Goal: Task Accomplishment & Management: Use online tool/utility

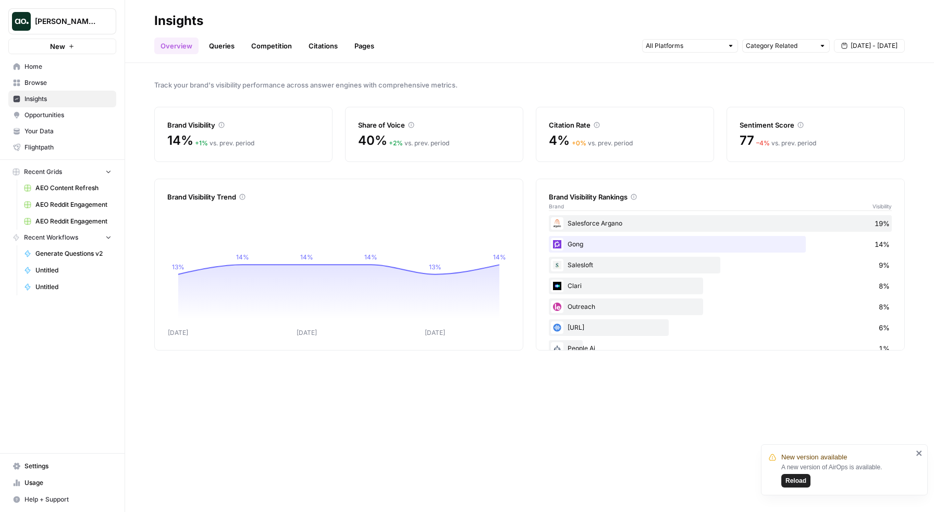
click at [917, 455] on icon "close" at bounding box center [918, 453] width 5 height 5
click at [267, 168] on div "Track your brand's visibility performance across answer engines with comprehens…" at bounding box center [529, 287] width 809 height 449
click at [57, 134] on span "Your Data" at bounding box center [67, 131] width 87 height 9
click at [814, 61] on header "Insights Overview Queries Competition Citations Pages Category Related Aug 29 -…" at bounding box center [529, 31] width 809 height 63
click at [873, 45] on span "Aug 29 - Sep 4" at bounding box center [873, 45] width 47 height 9
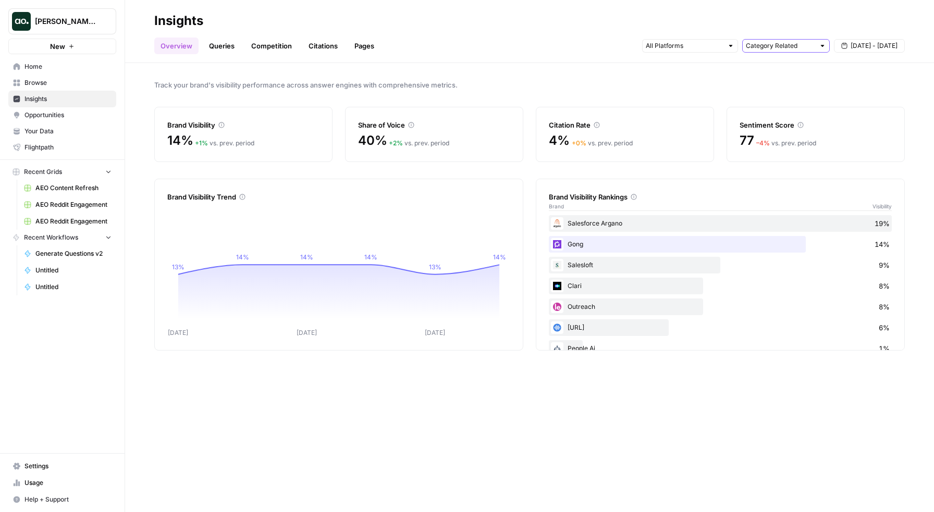
click at [786, 48] on input "text" at bounding box center [780, 46] width 69 height 10
type input "Category Related"
click at [687, 46] on input "text" at bounding box center [684, 46] width 77 height 10
click at [545, 38] on div "Overview Queries Competition Citations Pages Category Related Aug 29 - Sep 4" at bounding box center [529, 41] width 750 height 25
click at [219, 47] on link "Queries" at bounding box center [222, 46] width 38 height 17
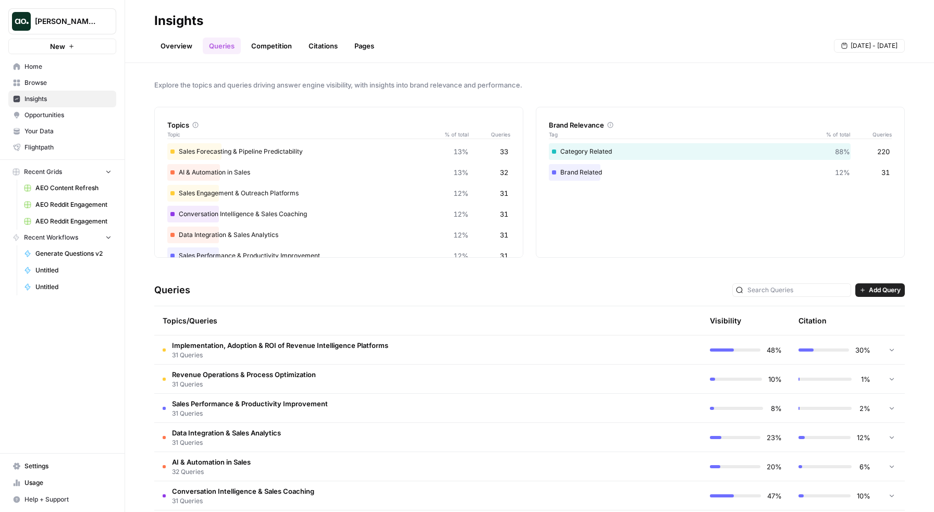
scroll to position [73, 0]
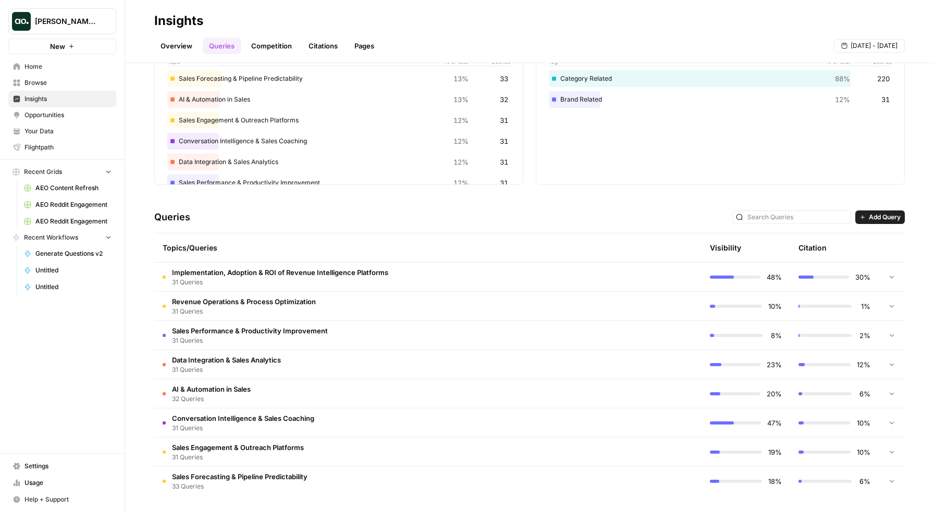
click at [506, 277] on td "Implementation, Adoption & ROI of Revenue Intelligence Platforms 31 Queries" at bounding box center [383, 277] width 459 height 29
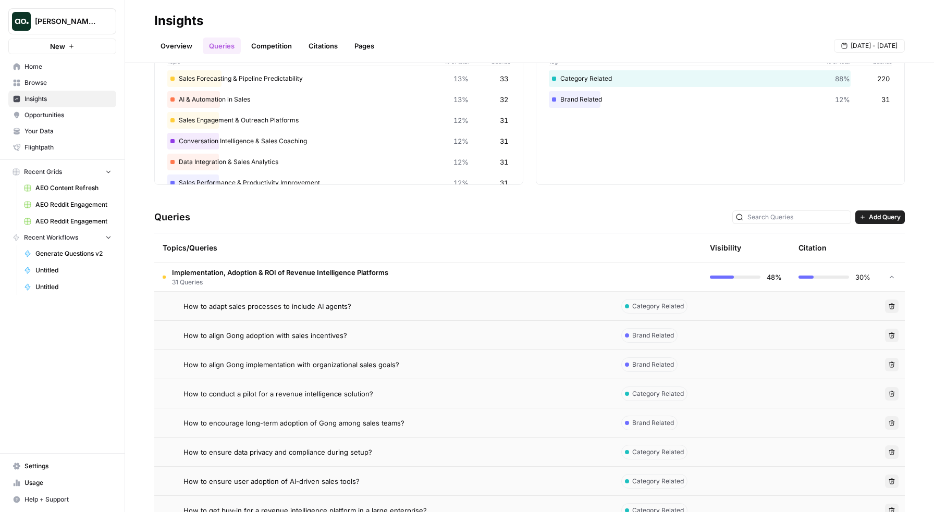
click at [550, 308] on div "How to adapt sales processes to include AI agents?" at bounding box center [393, 306] width 421 height 10
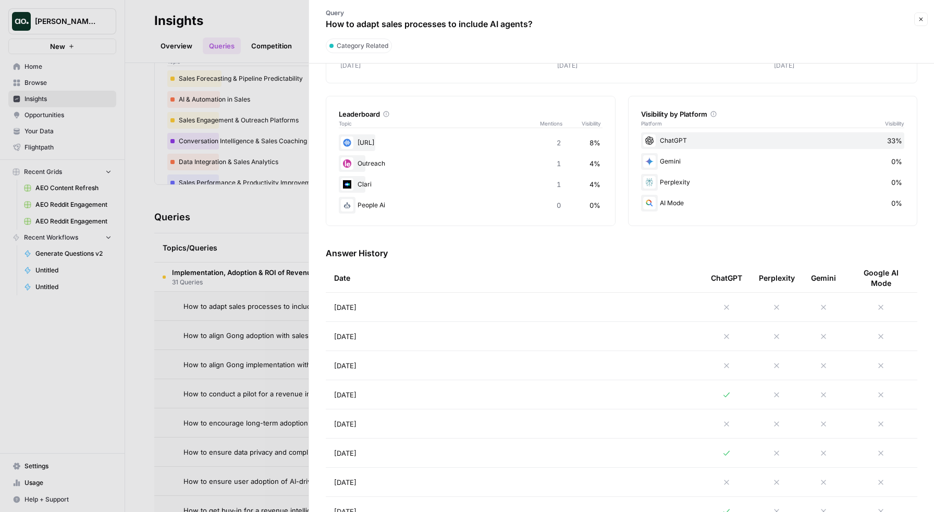
scroll to position [174, 0]
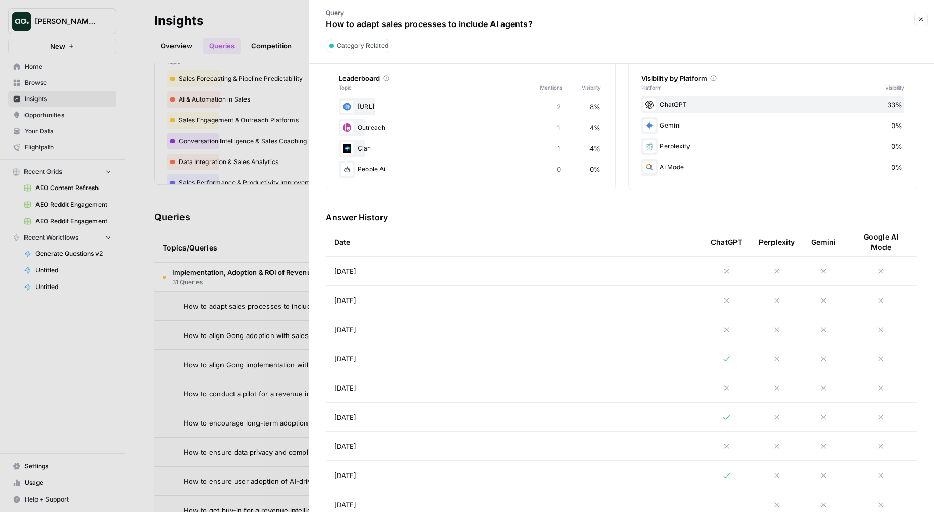
click at [430, 357] on td "Aug 31, 2025" at bounding box center [514, 358] width 377 height 29
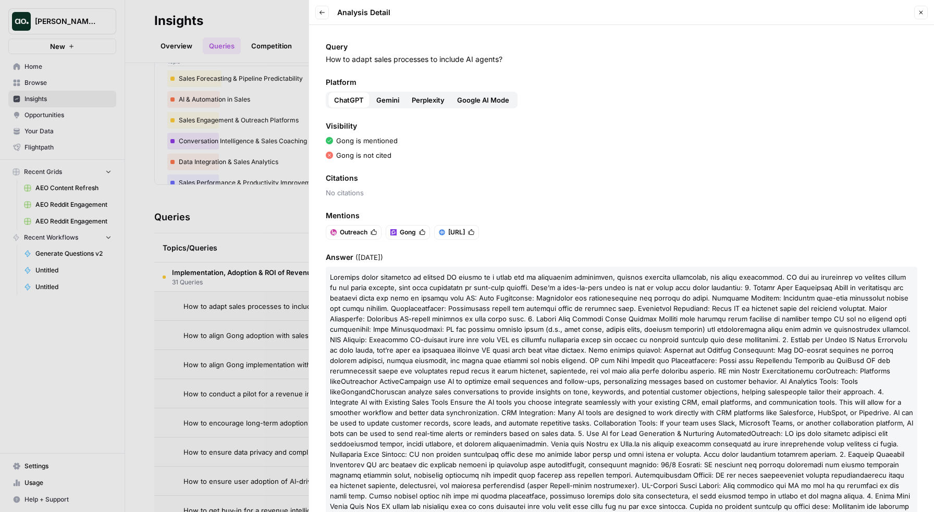
click at [319, 9] on icon "button" at bounding box center [322, 12] width 6 height 6
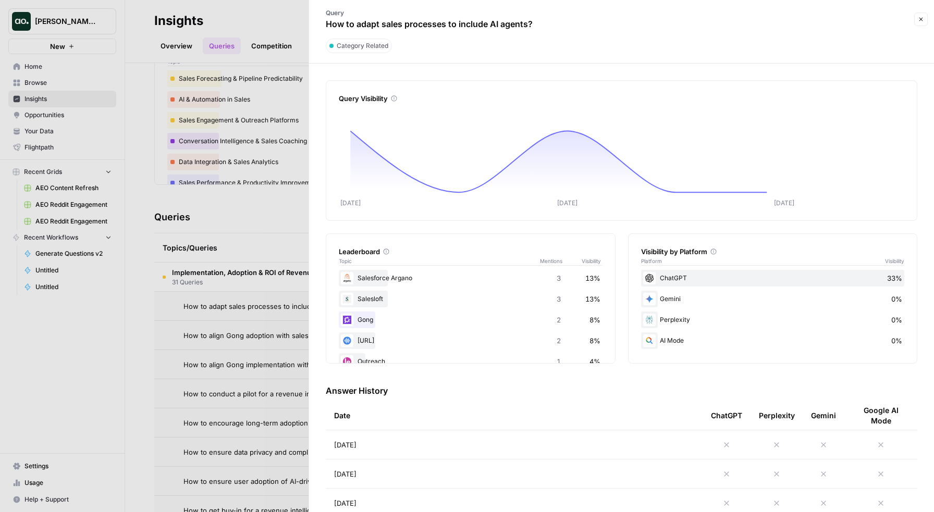
click at [257, 94] on div at bounding box center [467, 256] width 934 height 512
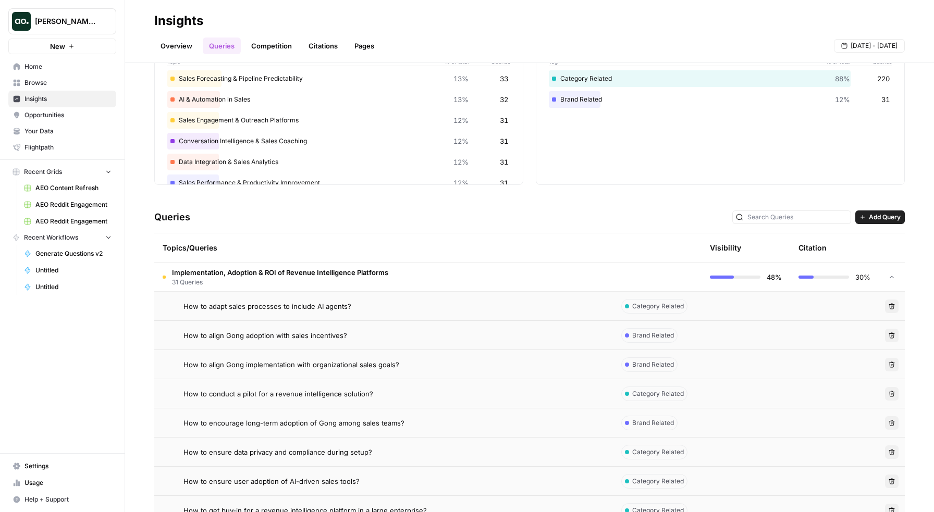
click at [318, 43] on link "Citations" at bounding box center [323, 46] width 42 height 17
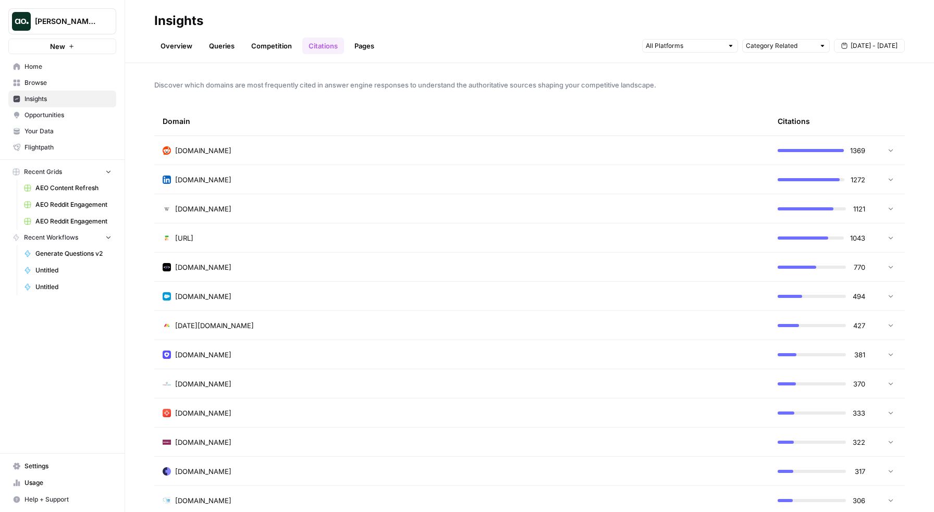
click at [544, 147] on div "reddit.com" at bounding box center [462, 150] width 598 height 10
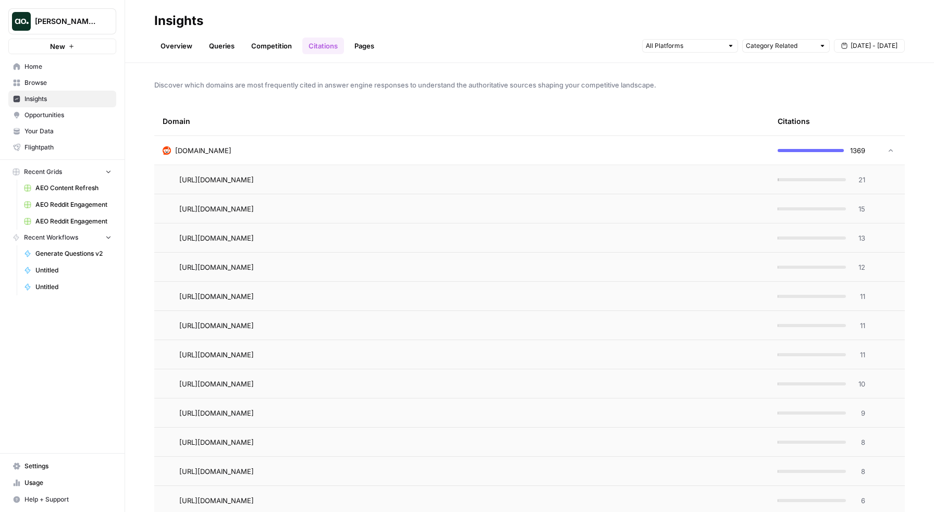
click at [860, 178] on span "21" at bounding box center [858, 180] width 13 height 10
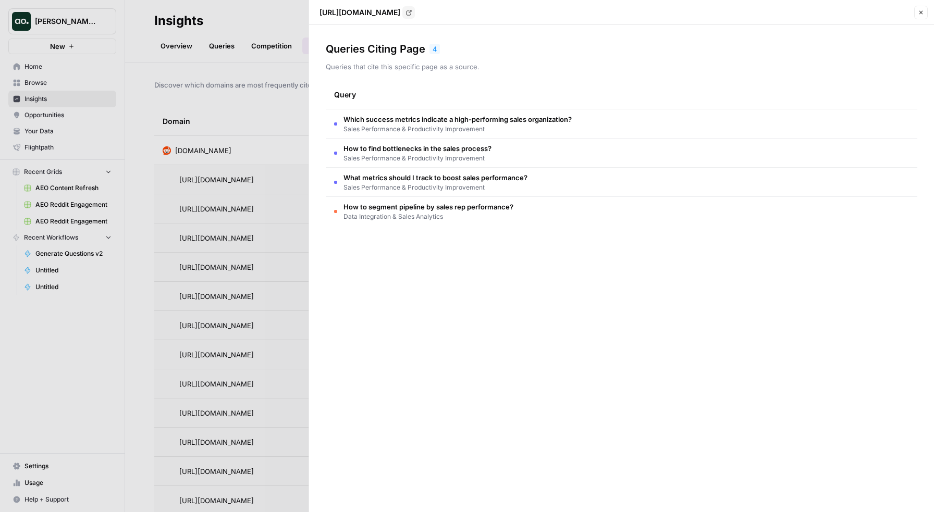
click at [293, 172] on div at bounding box center [467, 256] width 934 height 512
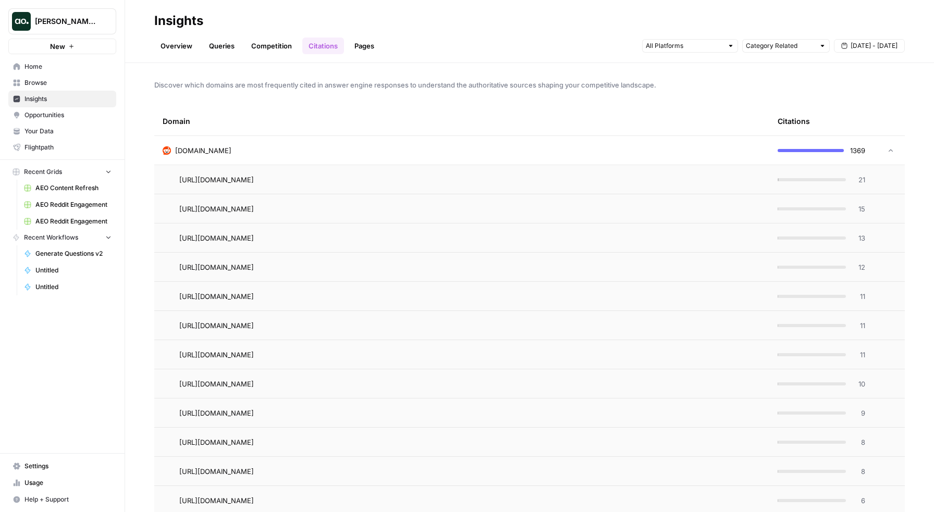
click at [295, 141] on td "reddit.com" at bounding box center [461, 150] width 615 height 29
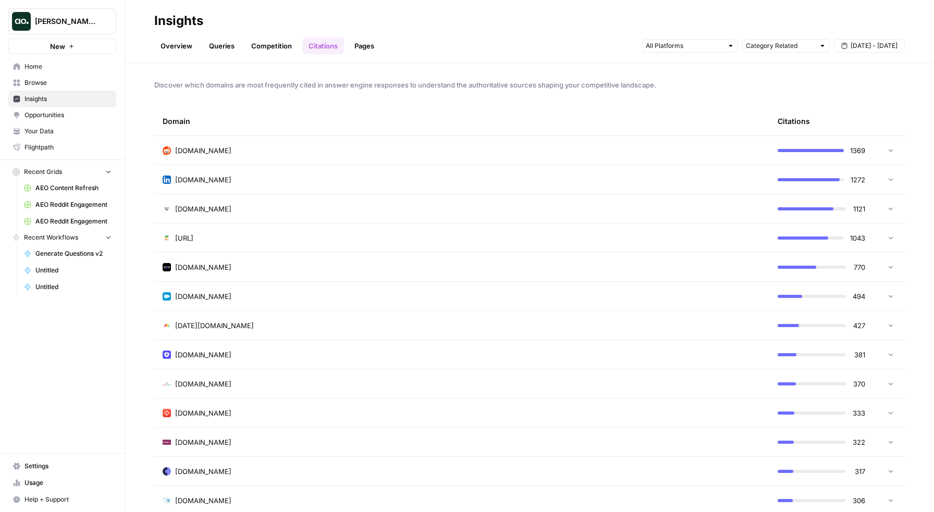
click at [72, 113] on span "Opportunities" at bounding box center [67, 114] width 87 height 9
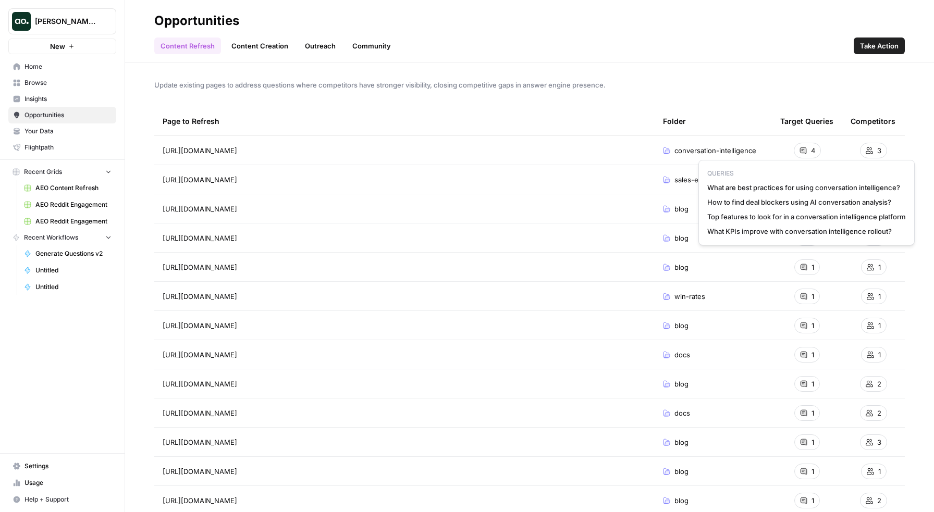
click at [808, 151] on div "4" at bounding box center [807, 151] width 27 height 16
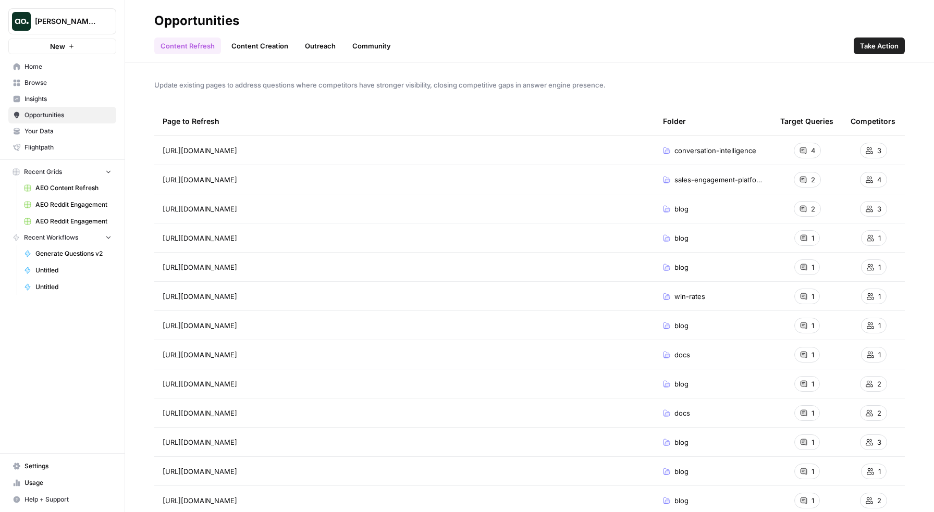
click at [259, 44] on link "Content Creation" at bounding box center [259, 46] width 69 height 17
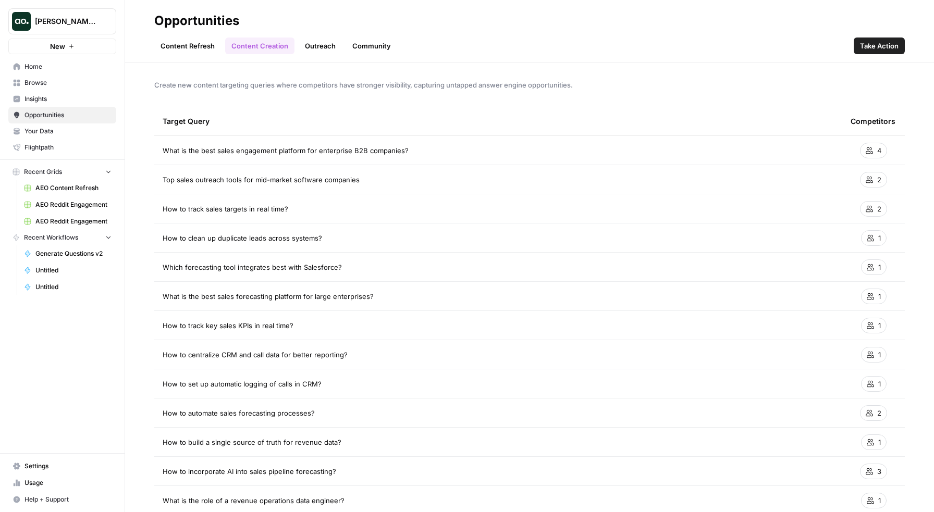
click at [311, 51] on link "Outreach" at bounding box center [320, 46] width 43 height 17
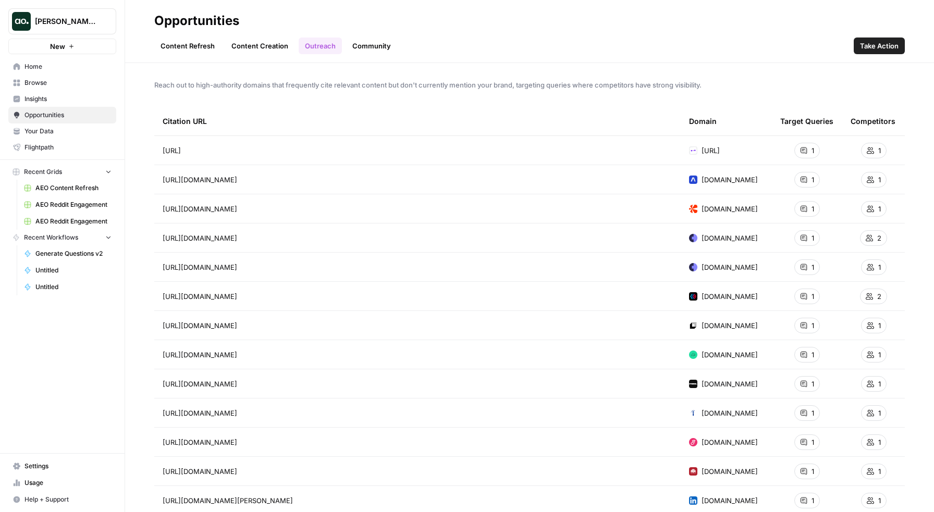
click at [362, 48] on link "Community" at bounding box center [371, 46] width 51 height 17
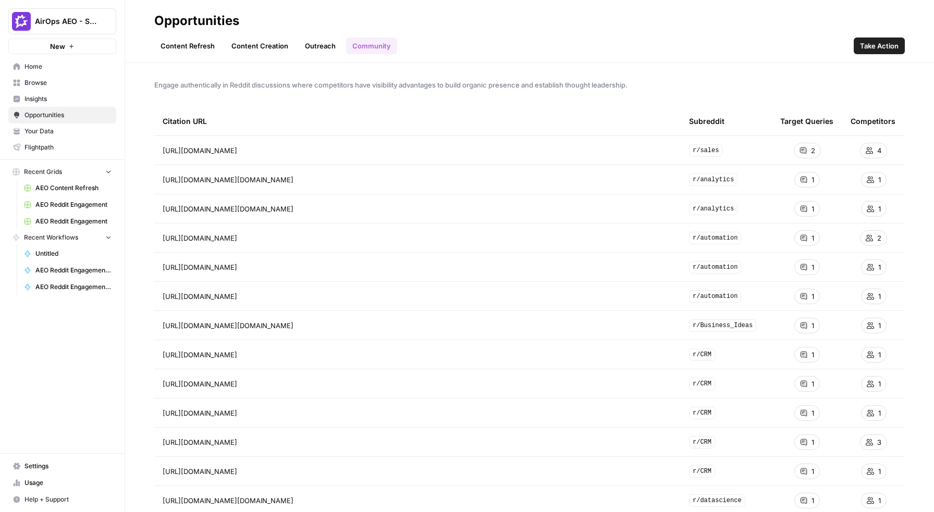
click at [206, 50] on link "Content Refresh" at bounding box center [187, 46] width 67 height 17
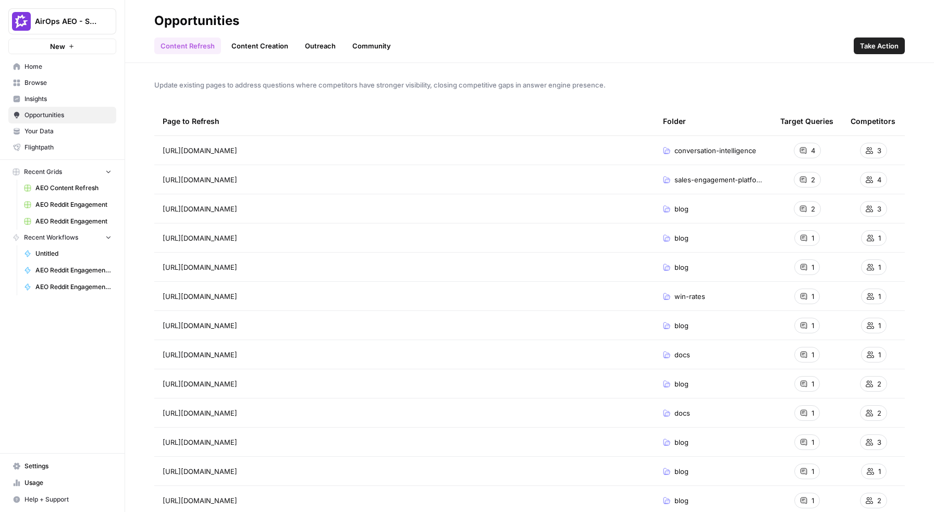
click at [251, 53] on link "Content Creation" at bounding box center [259, 46] width 69 height 17
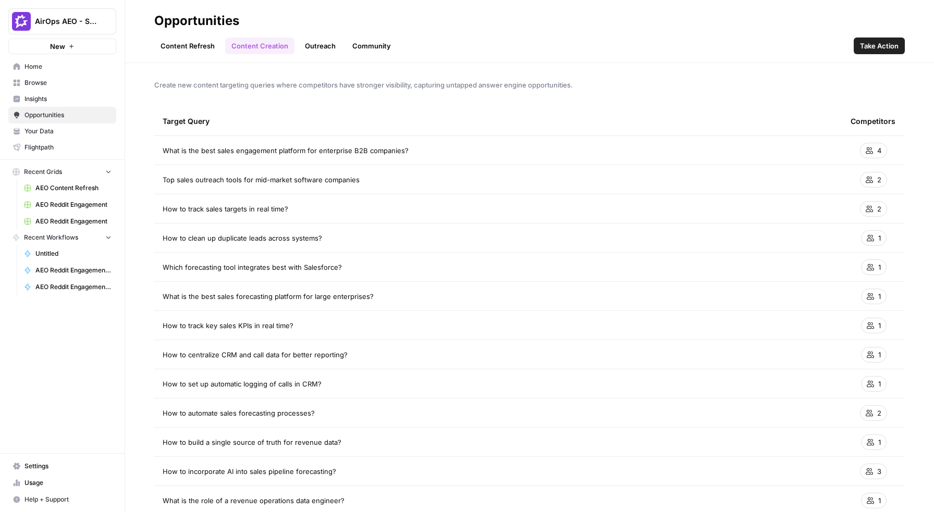
click at [310, 51] on link "Outreach" at bounding box center [320, 46] width 43 height 17
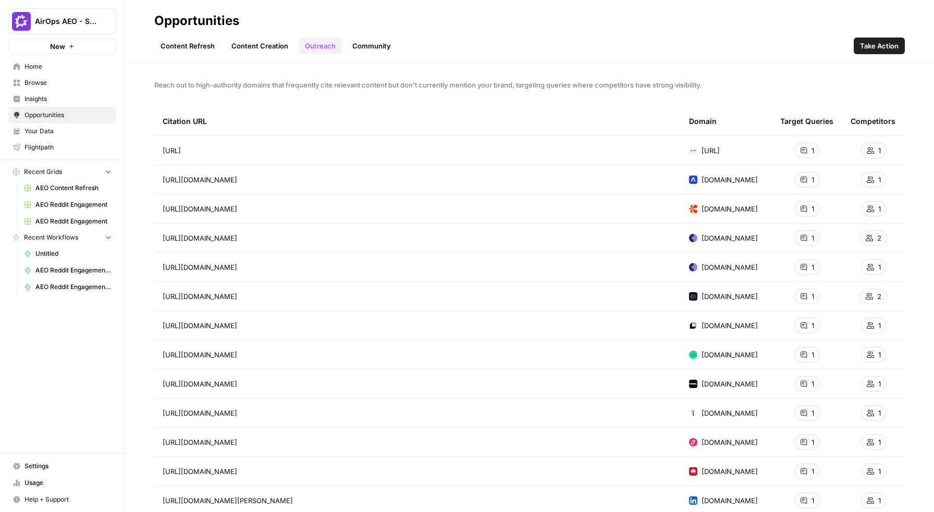
click at [356, 45] on link "Community" at bounding box center [371, 46] width 51 height 17
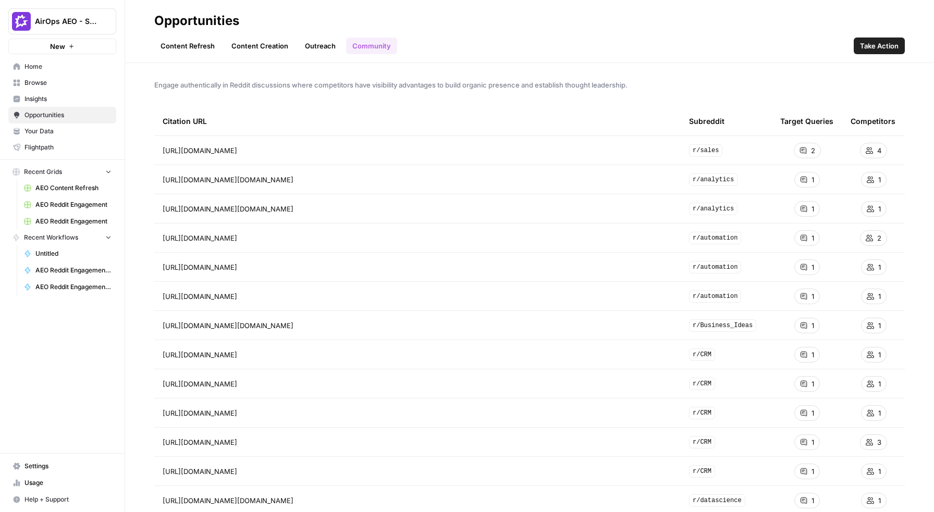
click at [882, 48] on span "Take Action" at bounding box center [879, 46] width 39 height 10
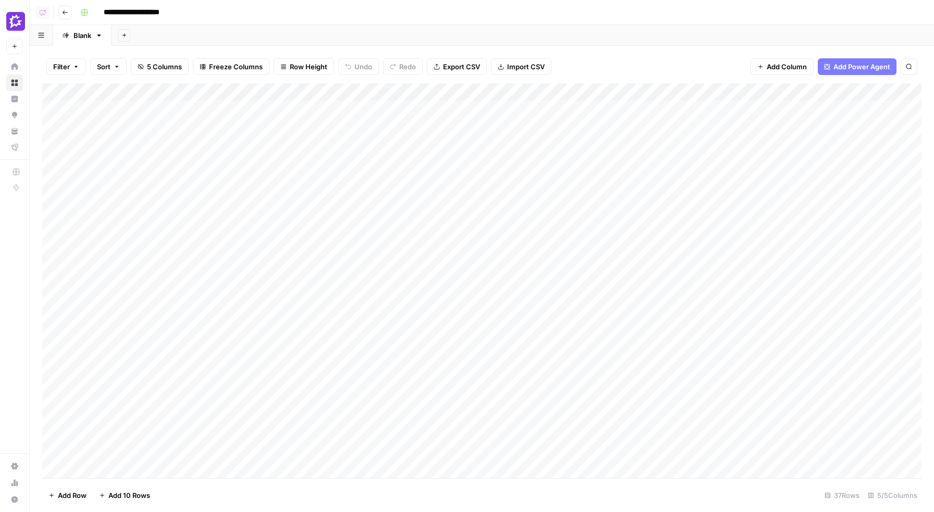
click at [369, 91] on div "Add Column" at bounding box center [481, 280] width 879 height 395
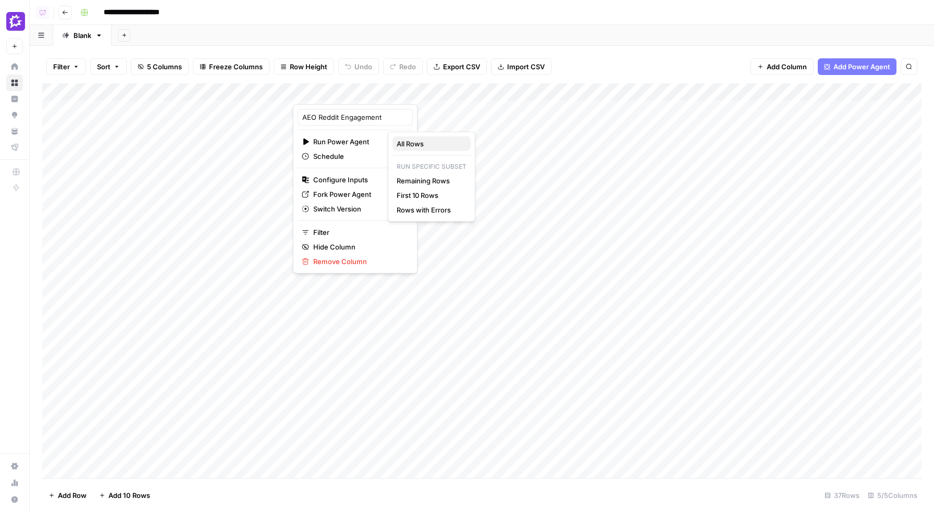
click at [427, 143] on span "All Rows" at bounding box center [430, 144] width 66 height 10
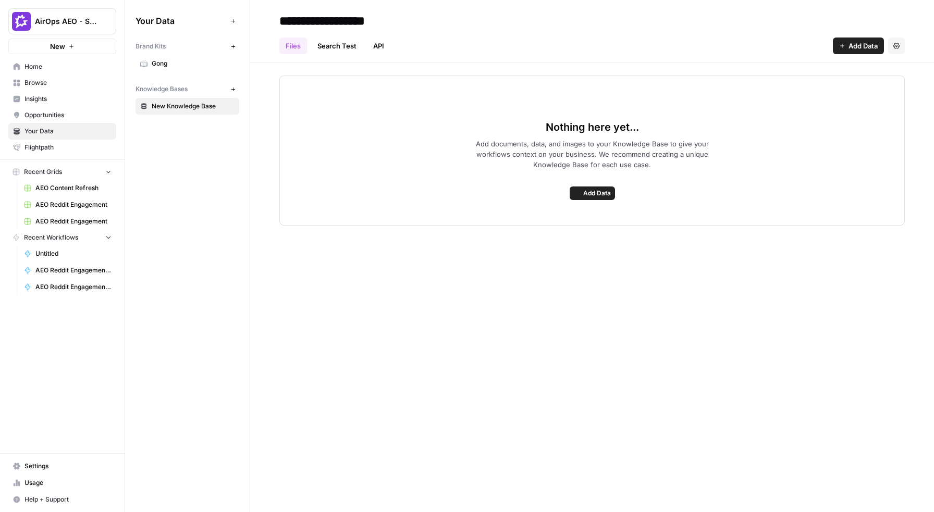
click at [190, 65] on span "Gong" at bounding box center [193, 63] width 83 height 9
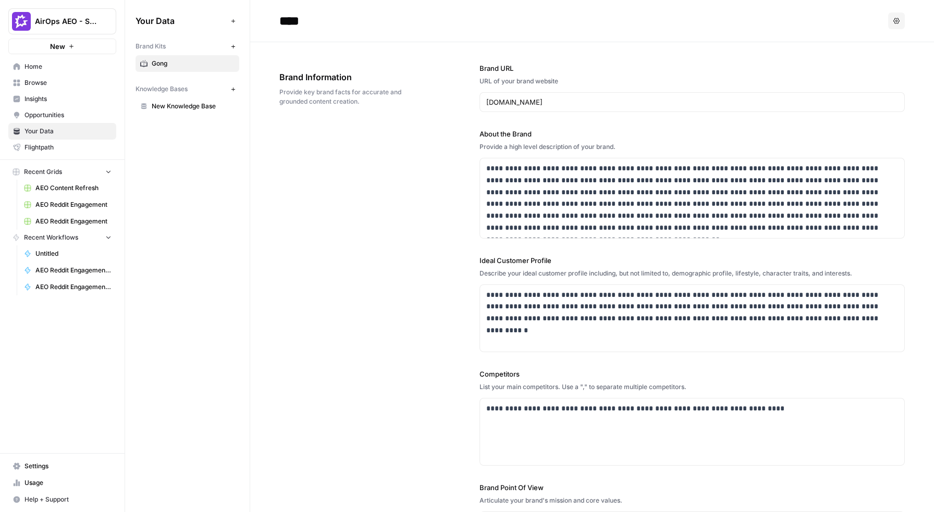
click at [430, 126] on div "**********" at bounding box center [591, 321] width 625 height 559
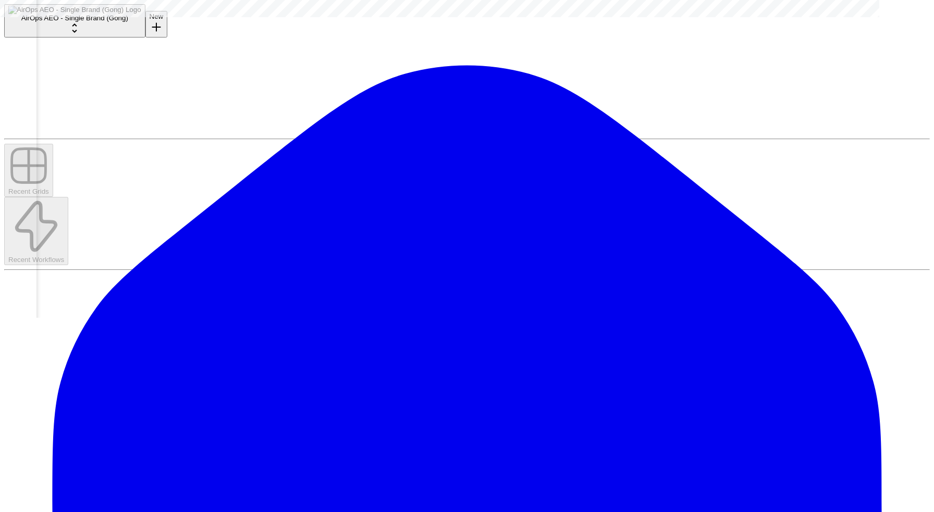
scroll to position [0, 655]
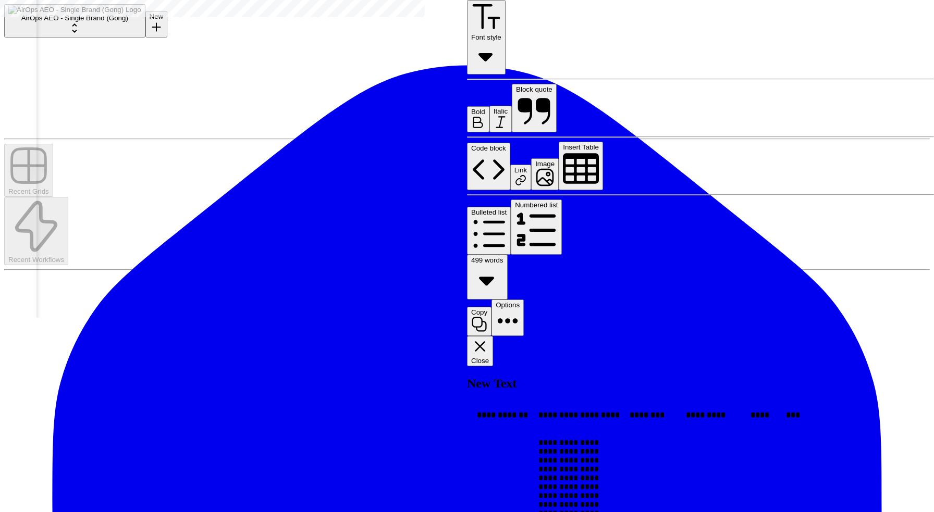
scroll to position [0, 53]
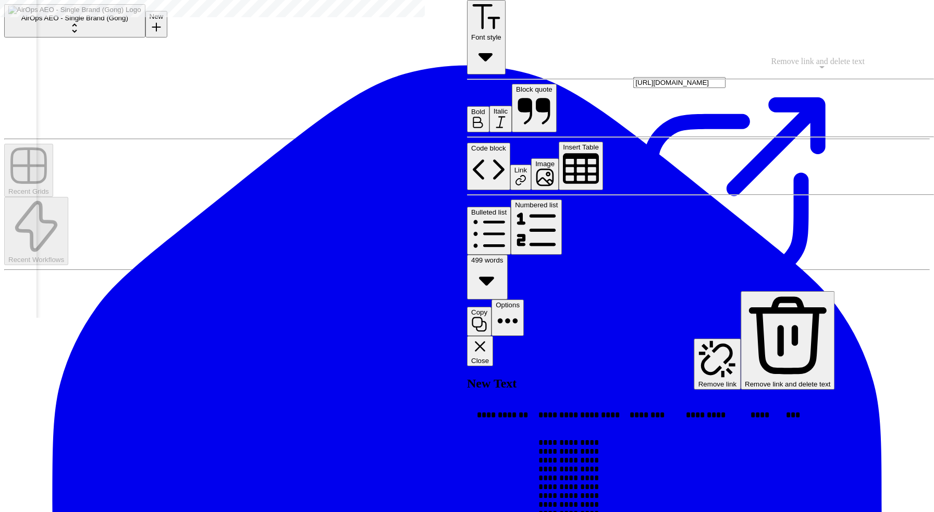
click at [792, 97] on icon at bounding box center [733, 188] width 183 height 183
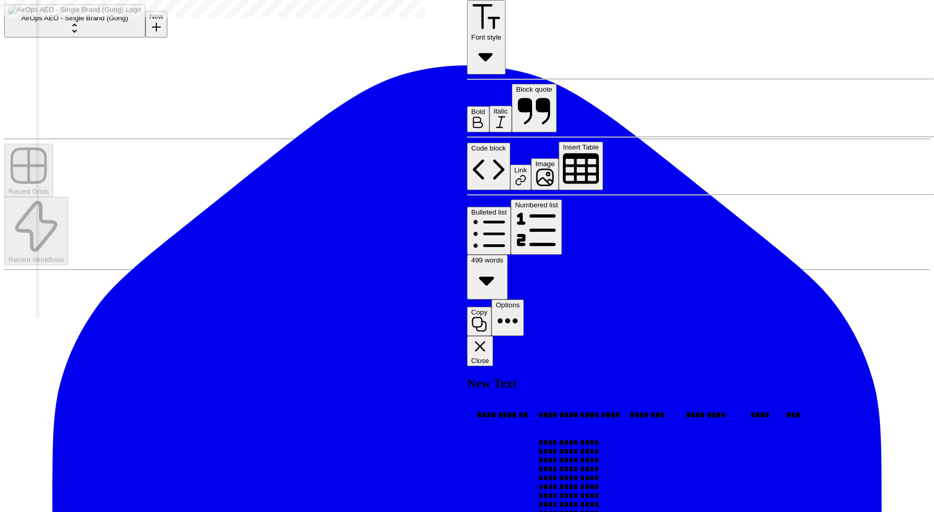
scroll to position [0, 0]
drag, startPoint x: 715, startPoint y: 126, endPoint x: 741, endPoint y: 162, distance: 44.4
copy p "**********"
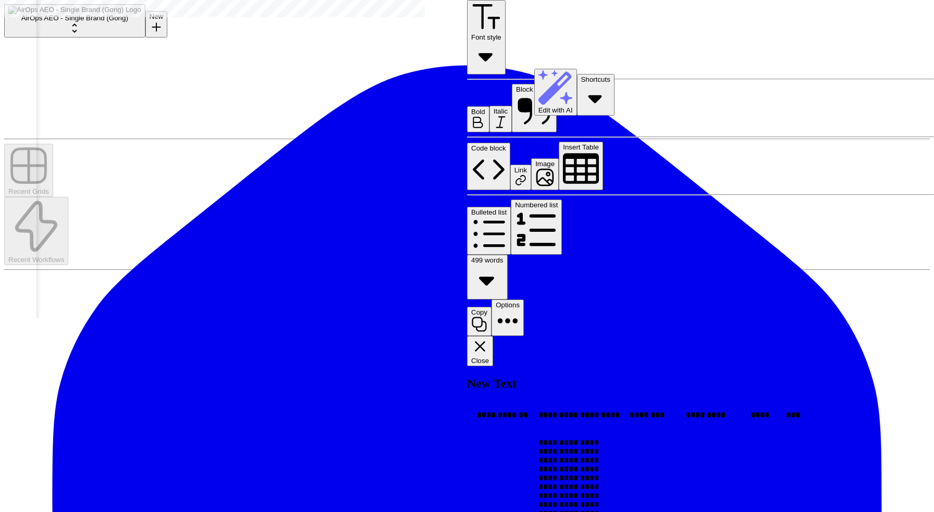
drag, startPoint x: 538, startPoint y: 102, endPoint x: 585, endPoint y: 294, distance: 198.0
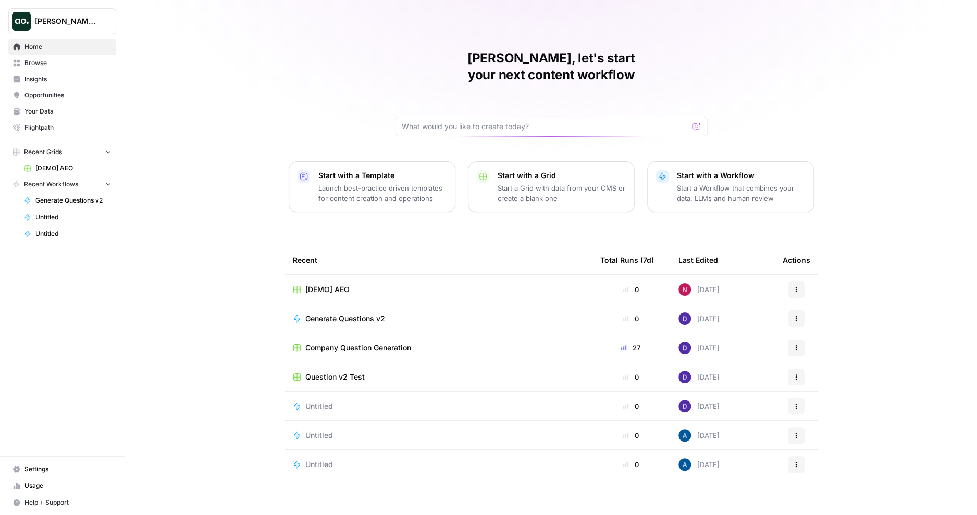
click at [54, 489] on span "Usage" at bounding box center [67, 485] width 87 height 9
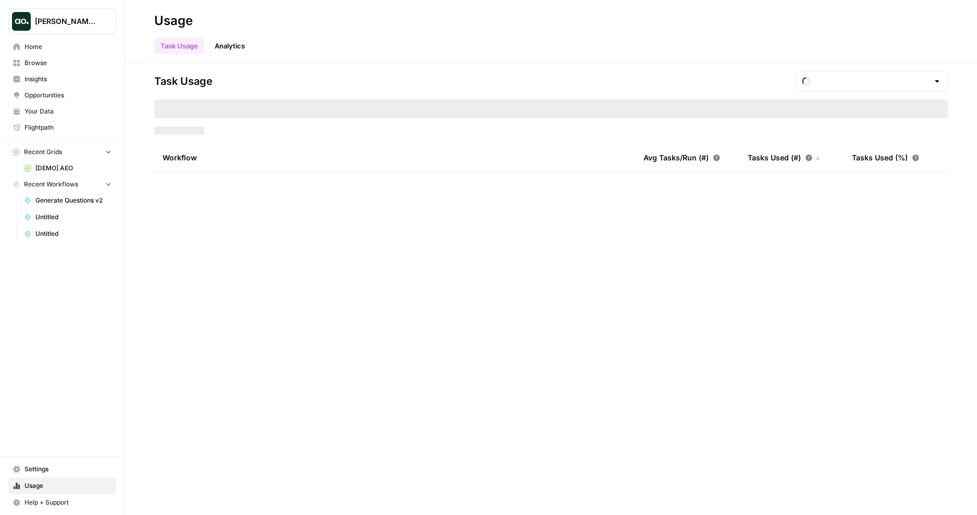
type input "September Tasks"
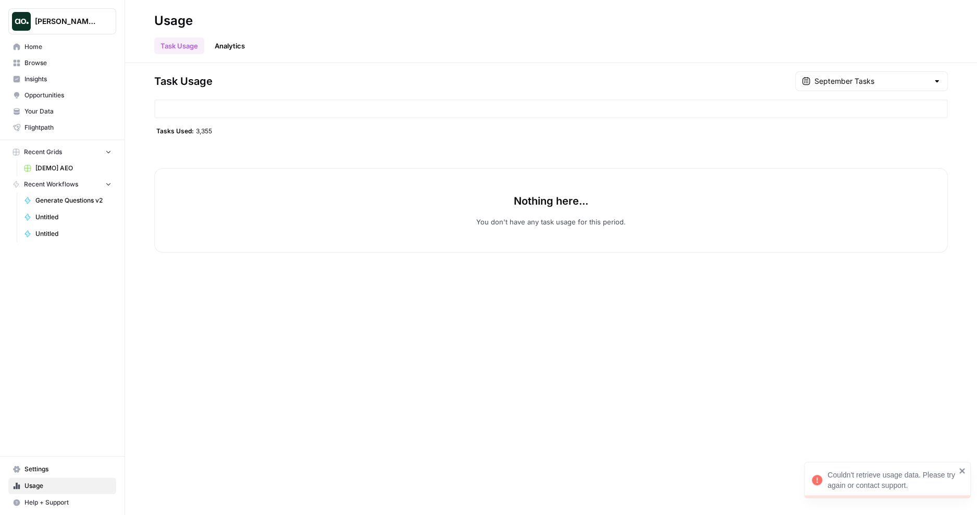
click at [89, 21] on span "Dillon Test" at bounding box center [66, 21] width 63 height 10
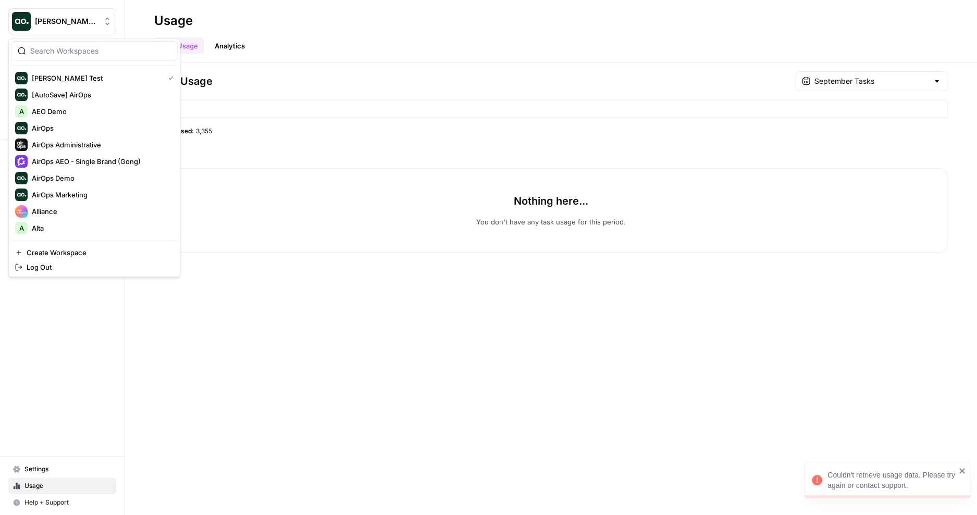
click at [117, 55] on input "search" at bounding box center [100, 51] width 141 height 10
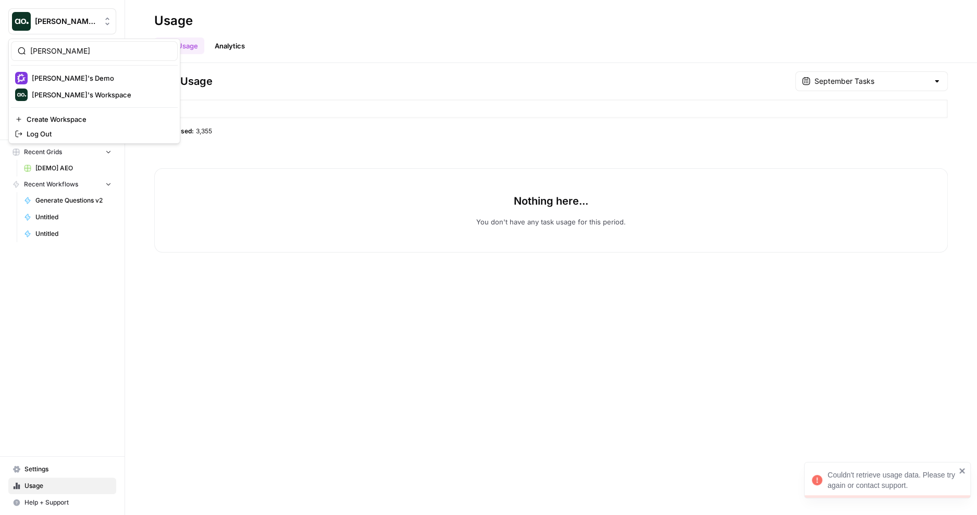
type input "nick"
click at [92, 91] on span "[PERSON_NAME]'s Workspace" at bounding box center [101, 95] width 138 height 10
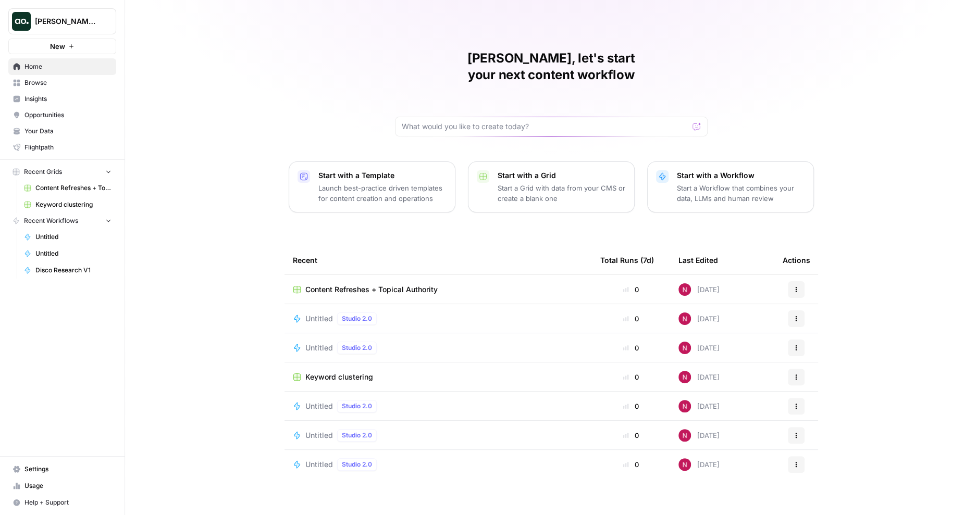
click at [67, 487] on span "Usage" at bounding box center [67, 485] width 87 height 9
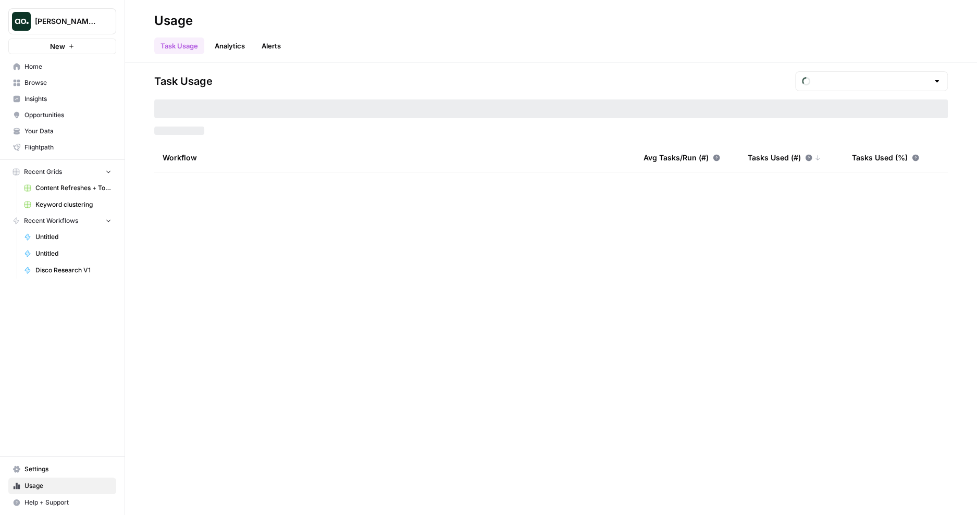
type input "September Tasks"
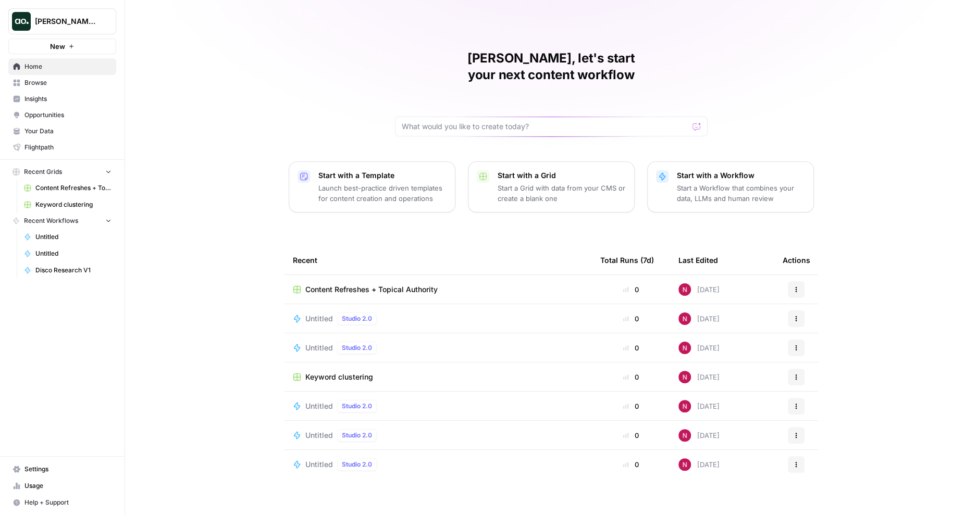
click at [706, 170] on p "Start with a Workflow" at bounding box center [741, 175] width 128 height 10
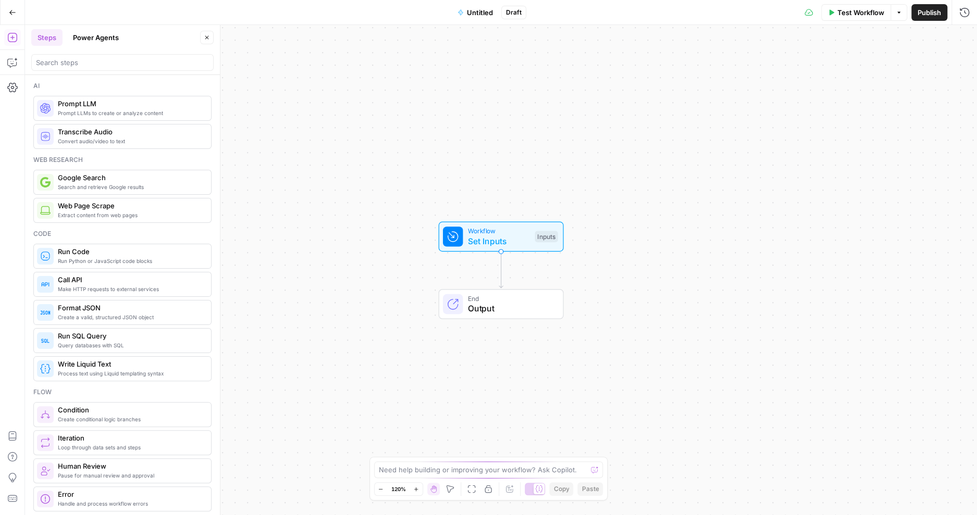
click at [92, 42] on button "Power Agents" at bounding box center [96, 37] width 58 height 17
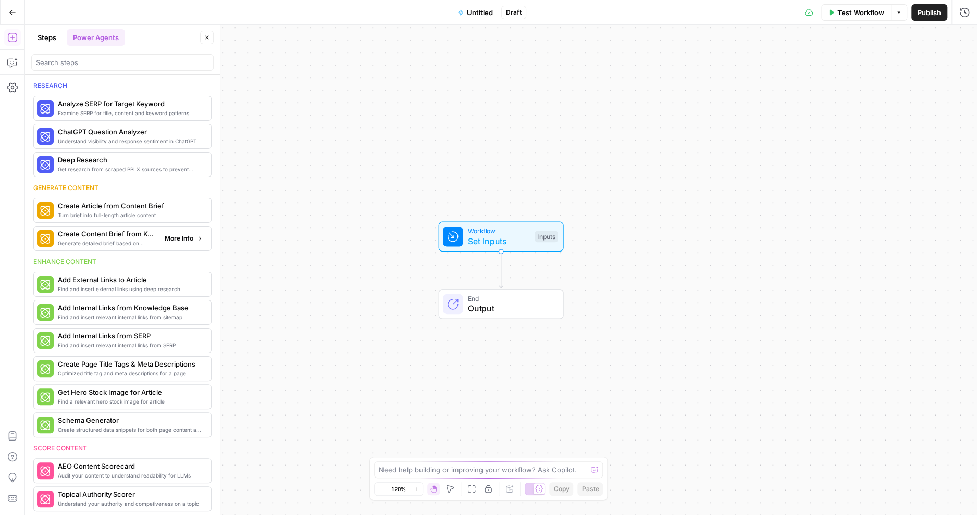
click at [177, 237] on span "More Info" at bounding box center [179, 238] width 29 height 9
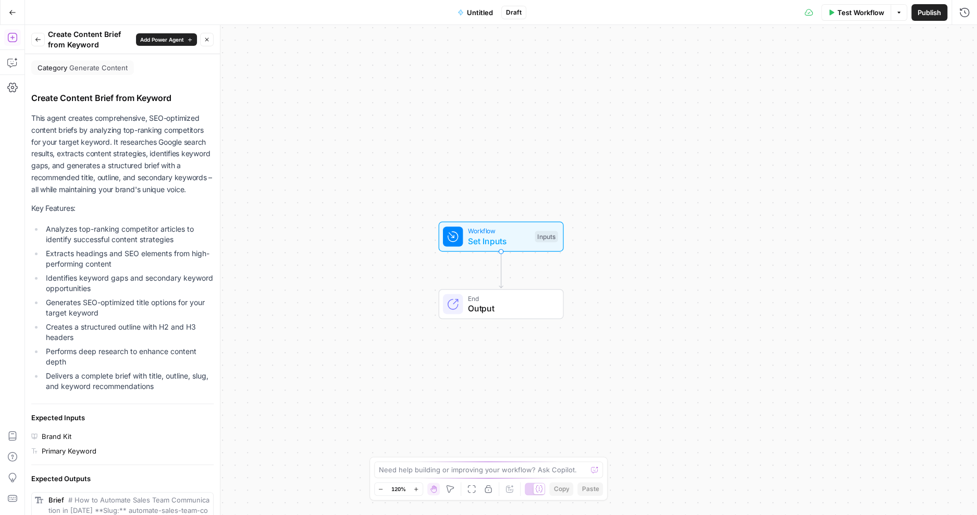
scroll to position [566, 0]
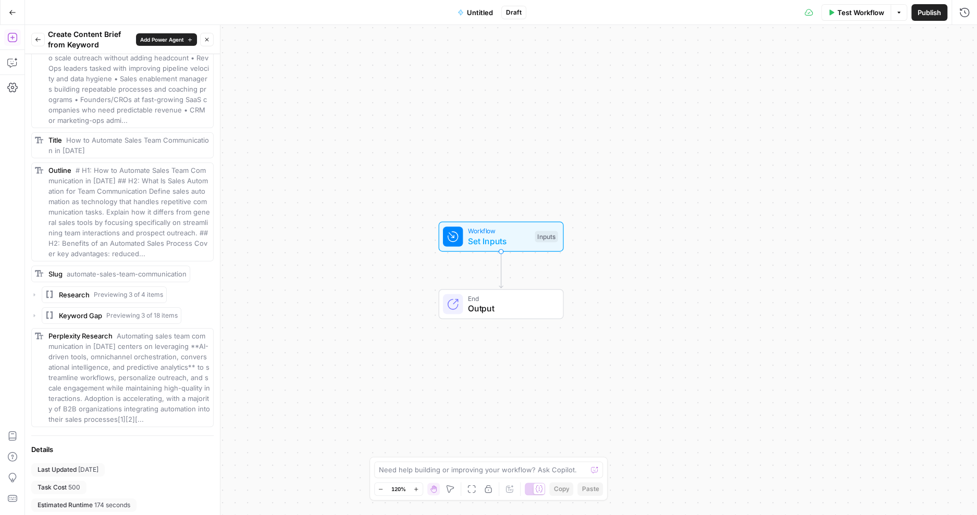
click at [35, 39] on icon "button" at bounding box center [38, 39] width 6 height 6
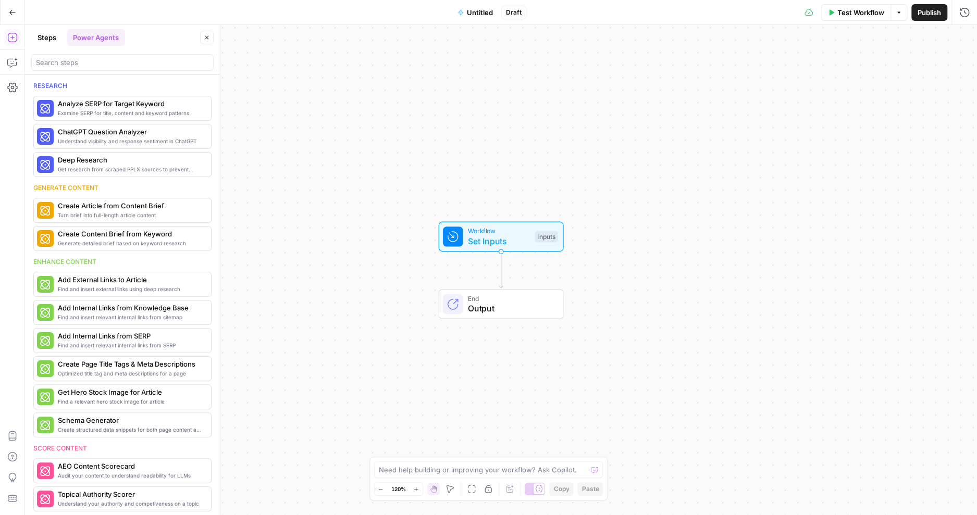
scroll to position [0, 0]
click at [19, 13] on button "Go Back" at bounding box center [12, 12] width 19 height 19
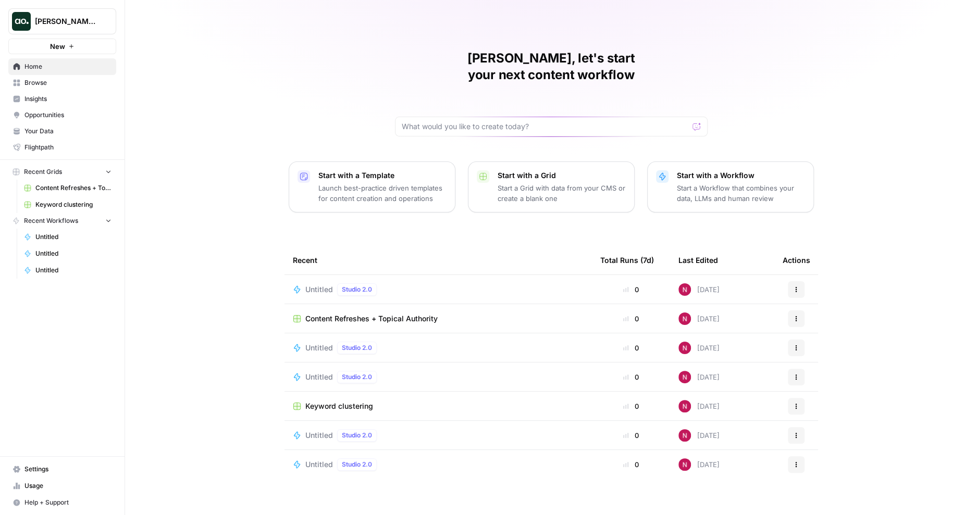
click at [58, 488] on span "Usage" at bounding box center [67, 485] width 87 height 9
